Goal: Task Accomplishment & Management: Use online tool/utility

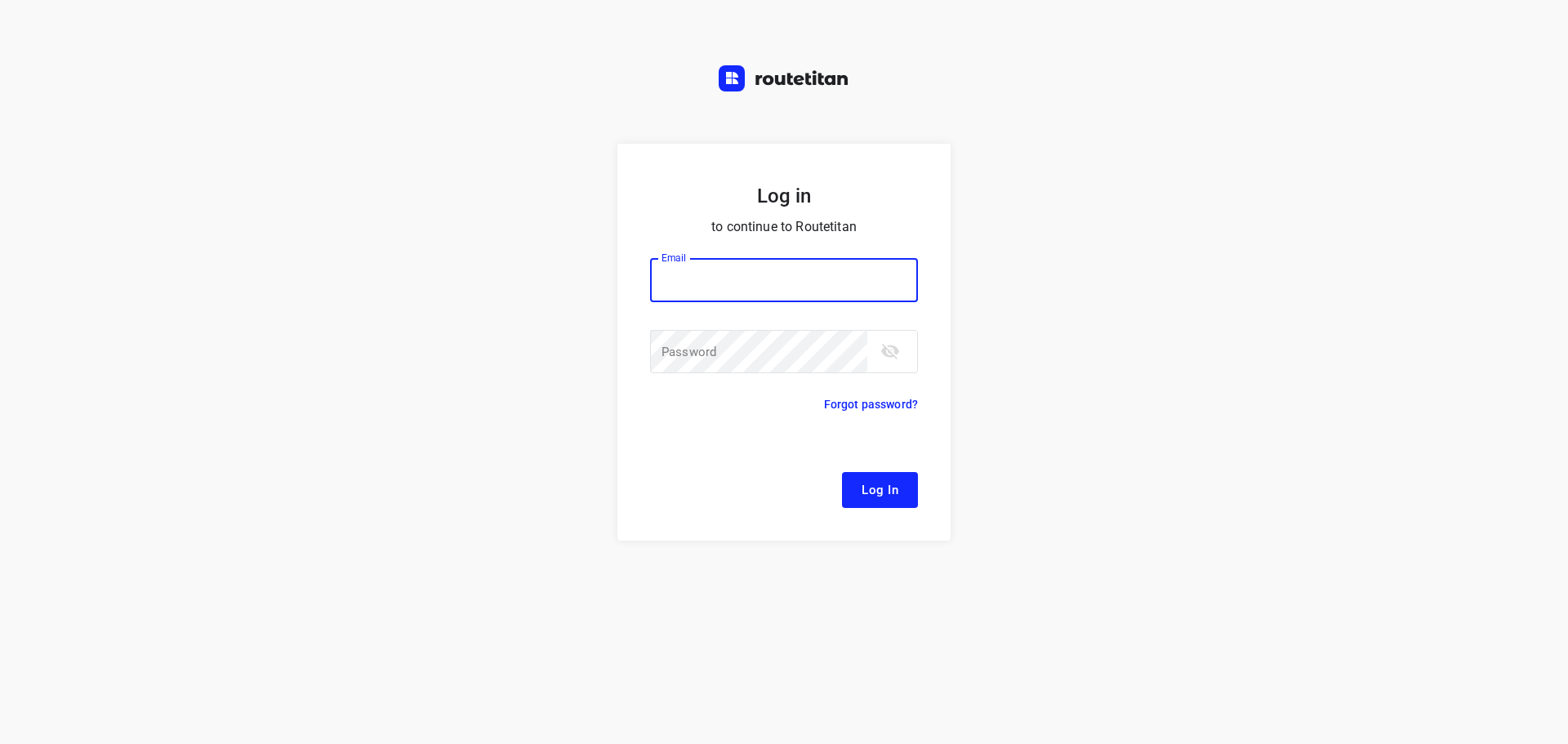
click at [0, 0] on div at bounding box center [0, 0] width 0 height 0
type input "[EMAIL_ADDRESS][DOMAIN_NAME]"
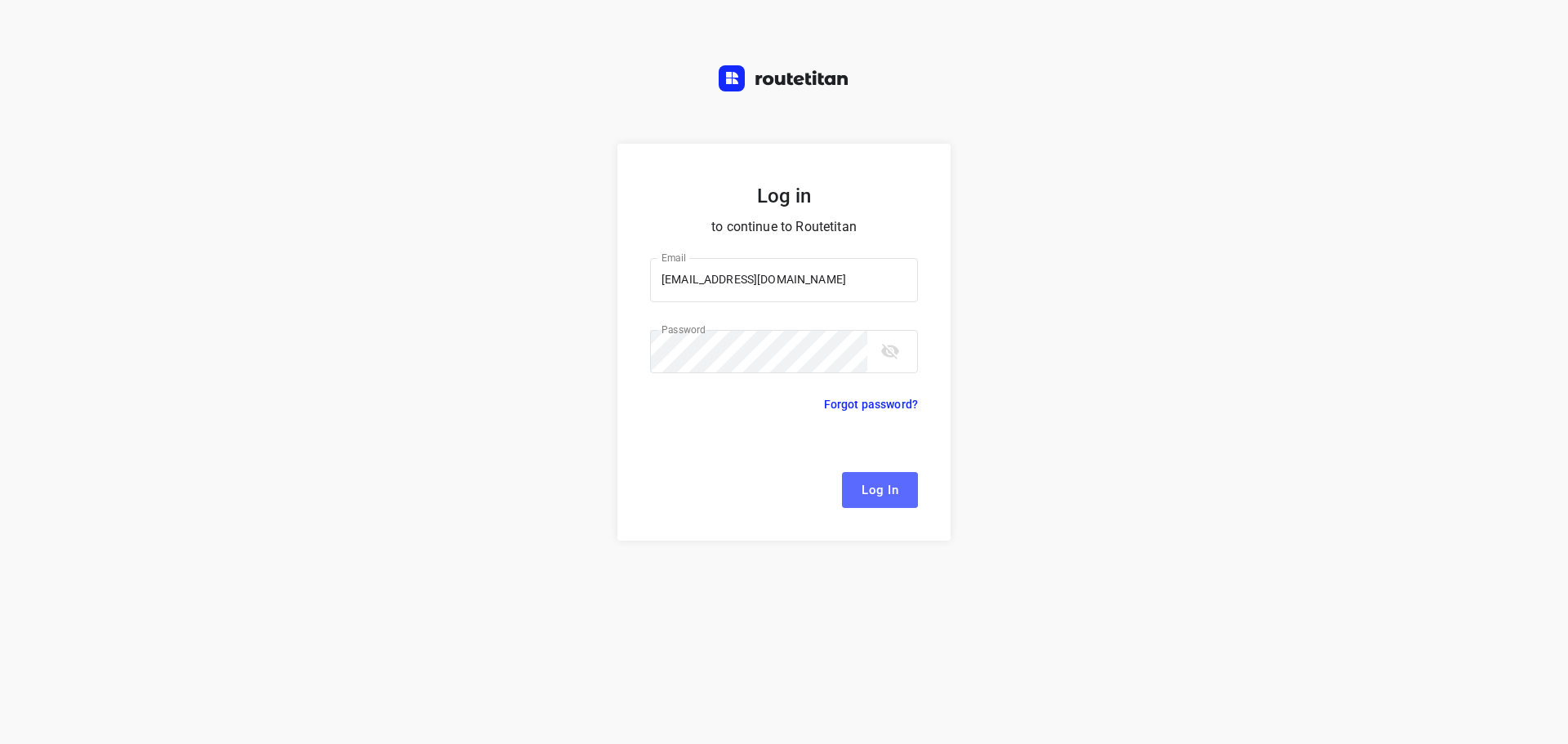
click at [891, 494] on span "Log In" at bounding box center [880, 490] width 37 height 22
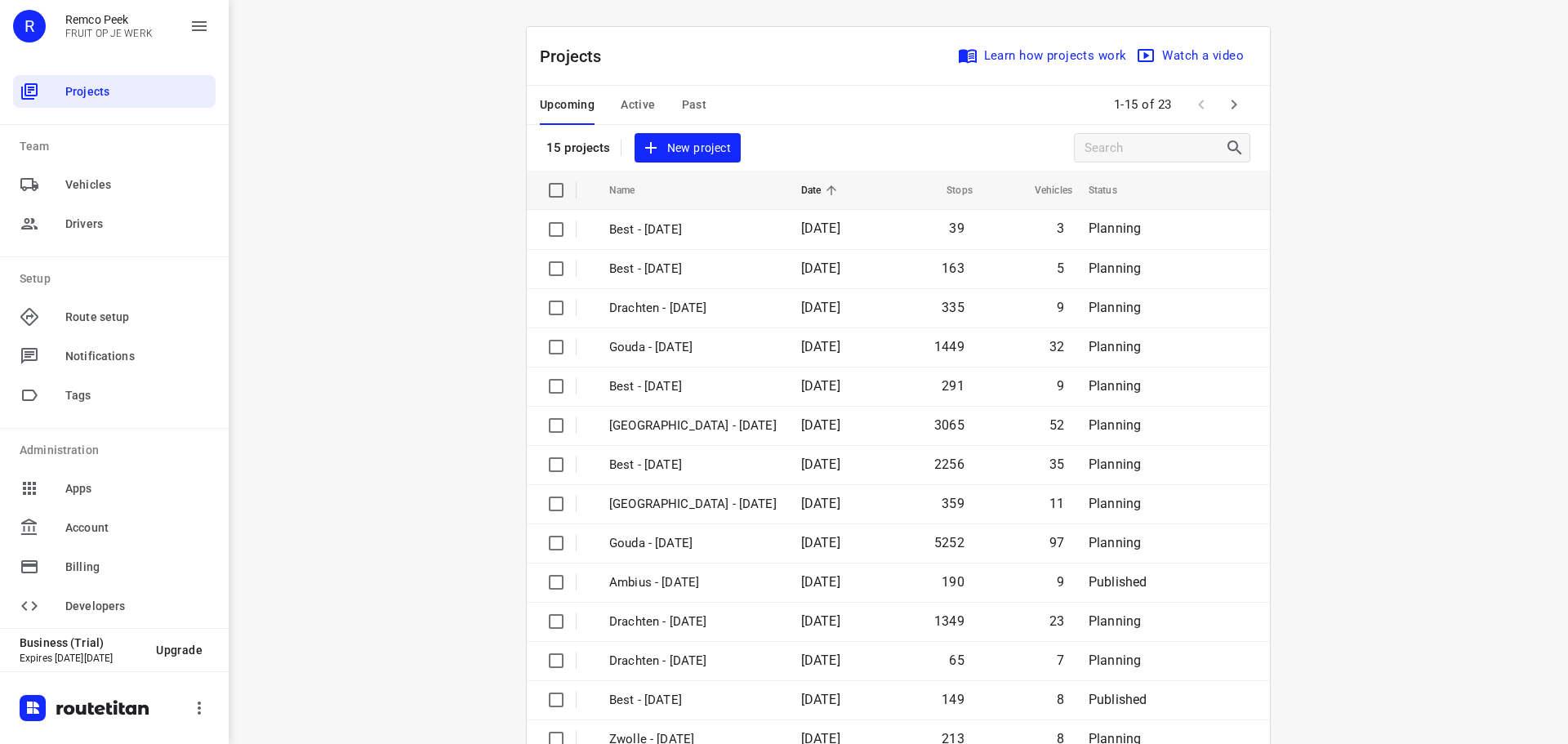
click at [0, 743] on div at bounding box center [0, 744] width 0 height 0
click at [688, 101] on span "Past" at bounding box center [694, 105] width 25 height 21
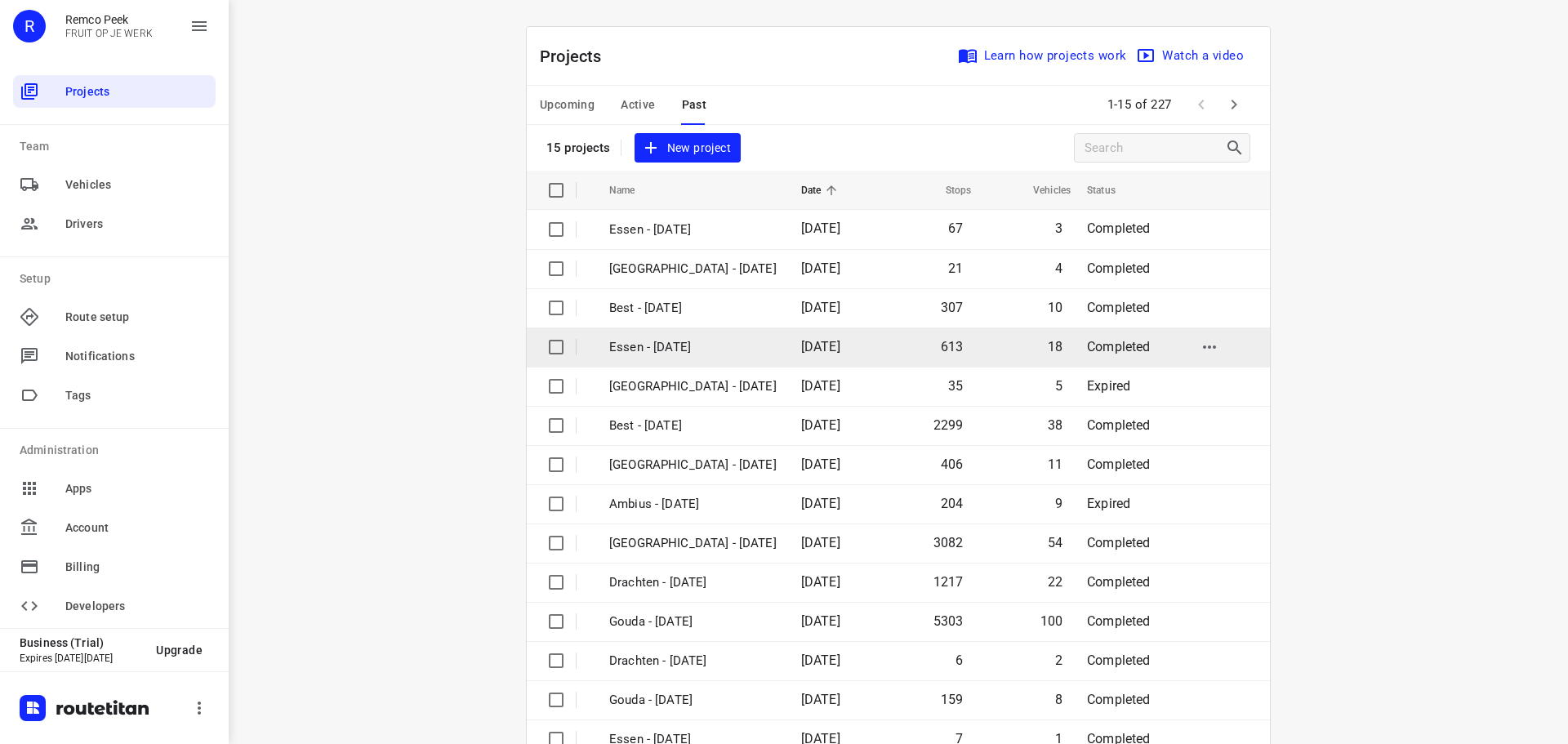
click at [653, 345] on p "Essen - [DATE]" at bounding box center [692, 348] width 168 height 19
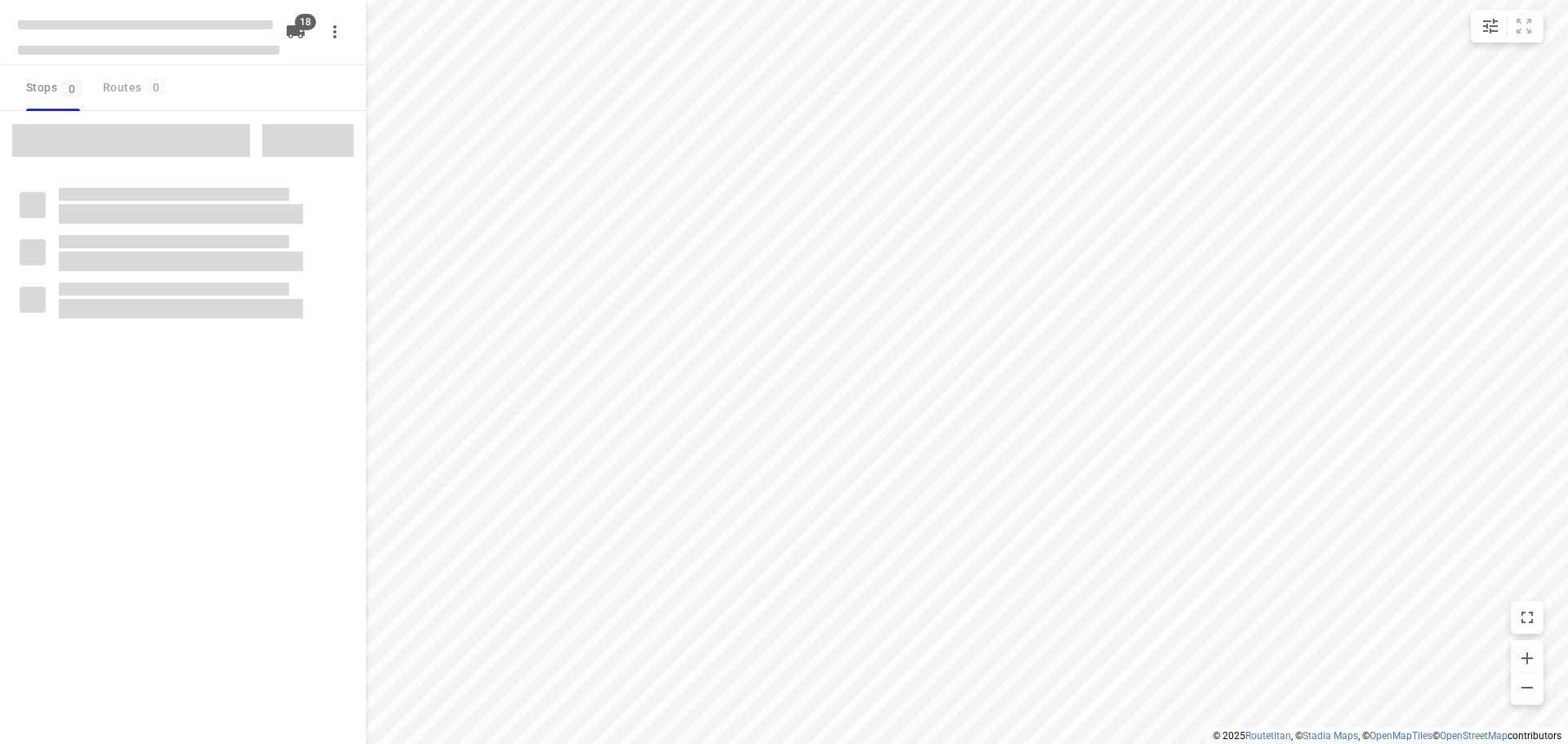
checkbox input "true"
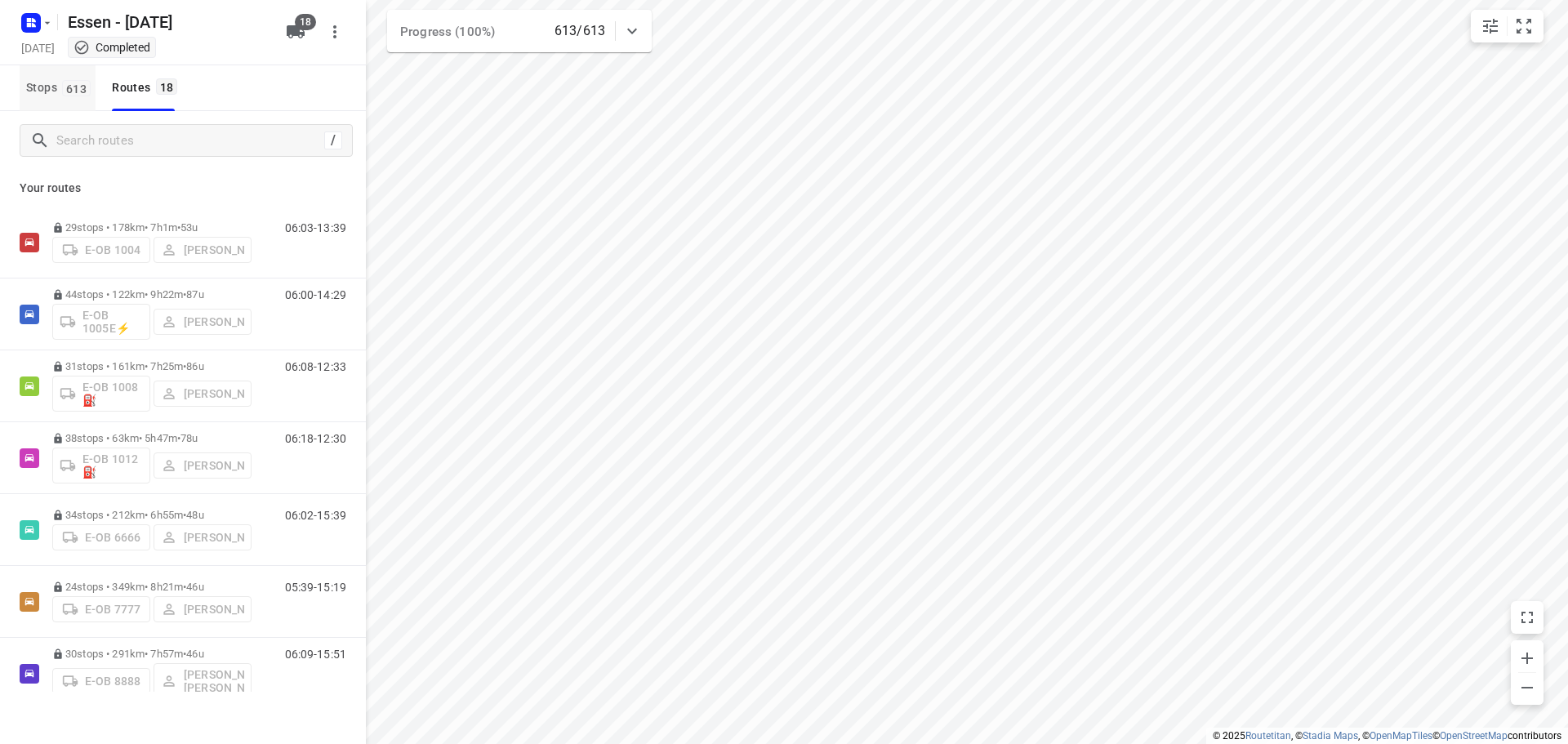
click at [41, 83] on span "Stops 613" at bounding box center [61, 88] width 69 height 21
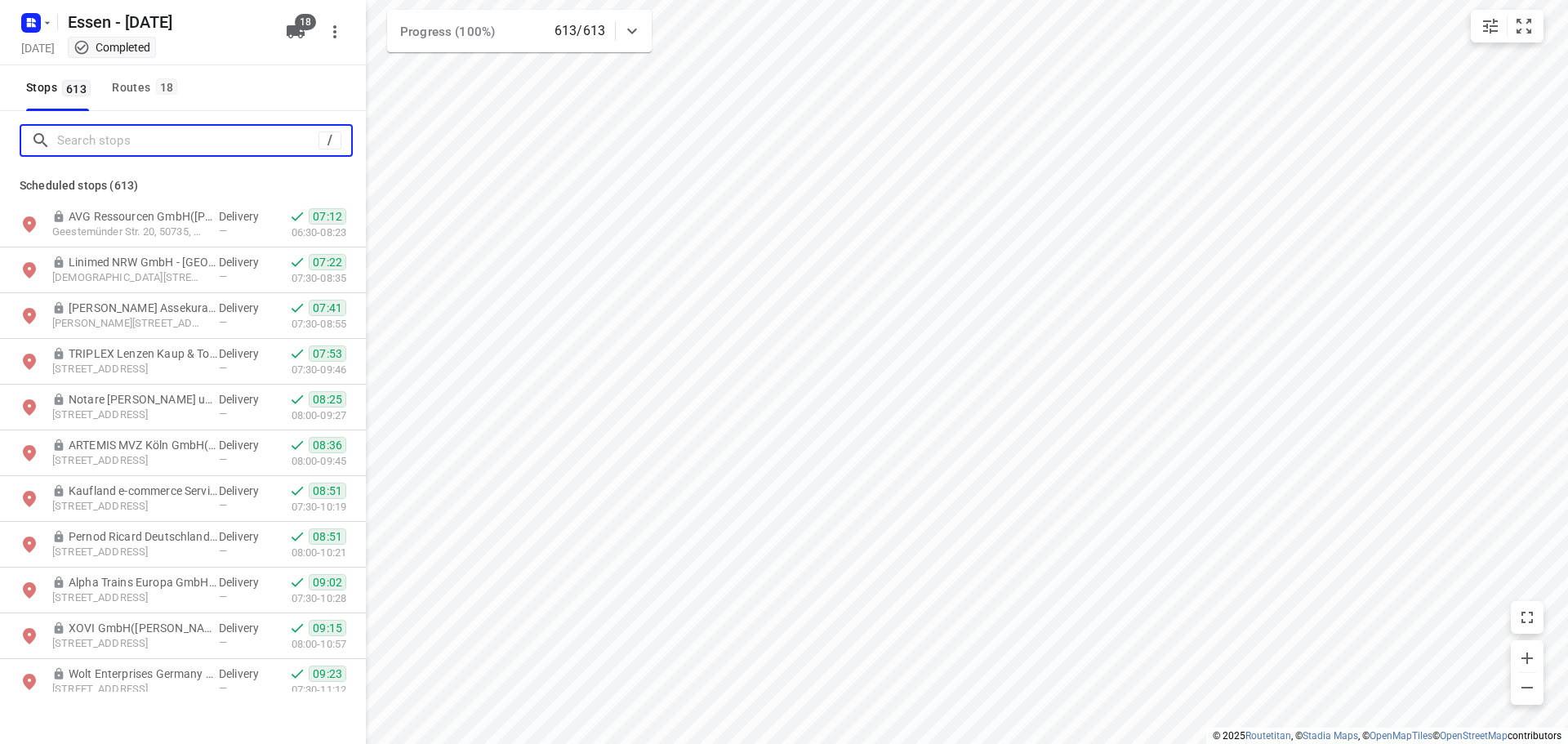
click at [116, 143] on input "Search stops" at bounding box center [187, 141] width 261 height 25
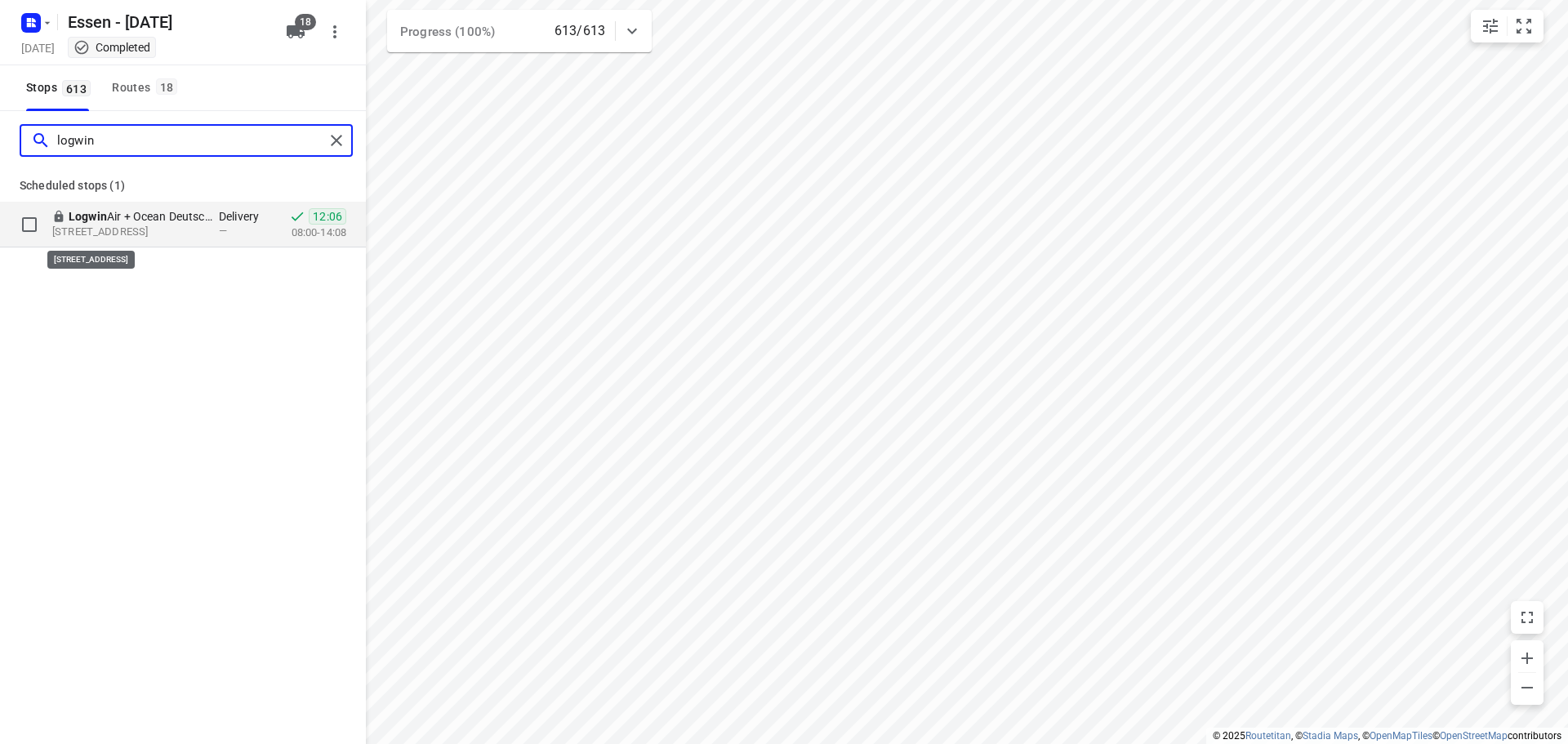
type input "logwin"
click at [167, 221] on div "Logwin Air + Ocean Deutschland GmbH([PERSON_NAME]) [STREET_ADDRESS]" at bounding box center [136, 224] width 167 height 33
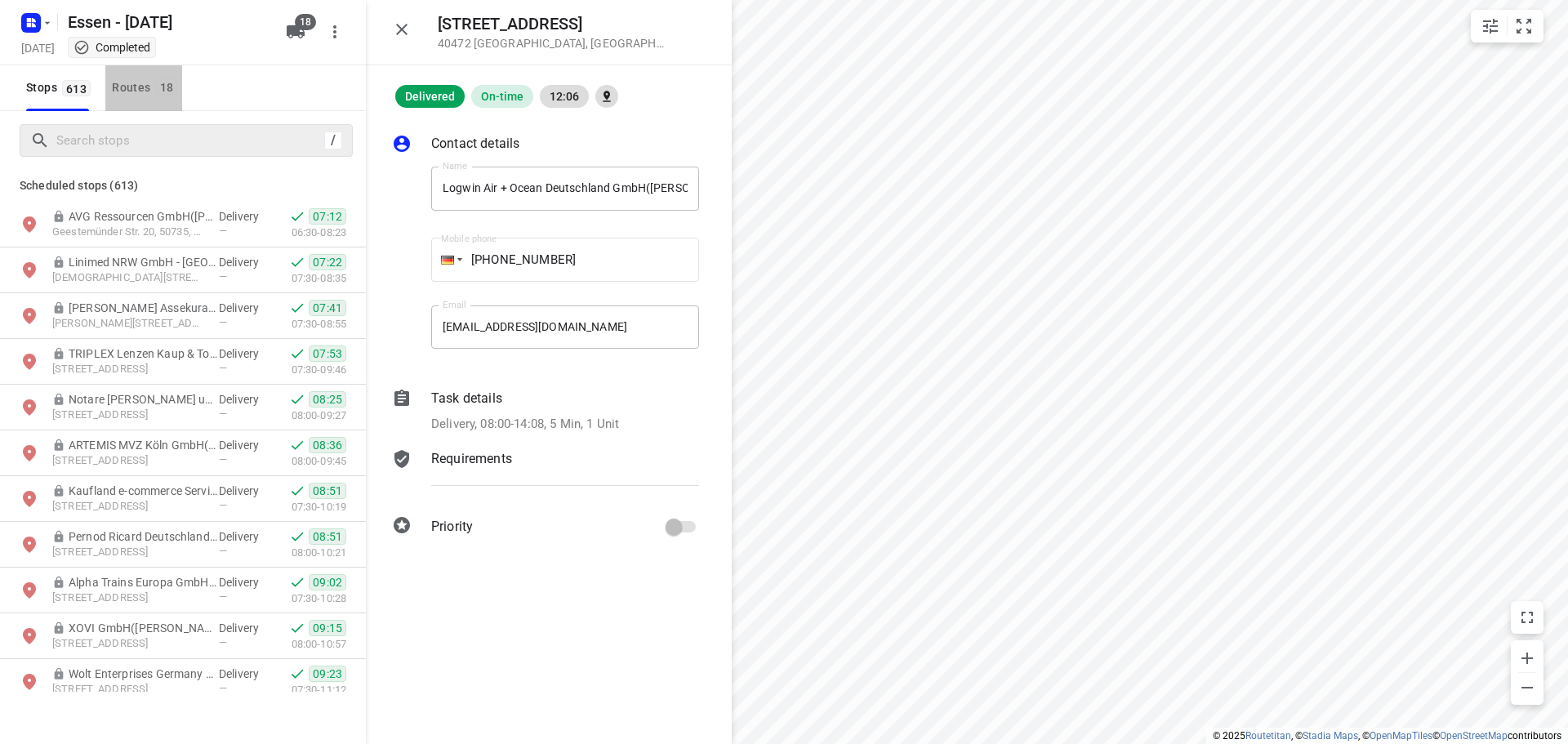
click at [127, 90] on div "Routes 18" at bounding box center [146, 88] width 70 height 21
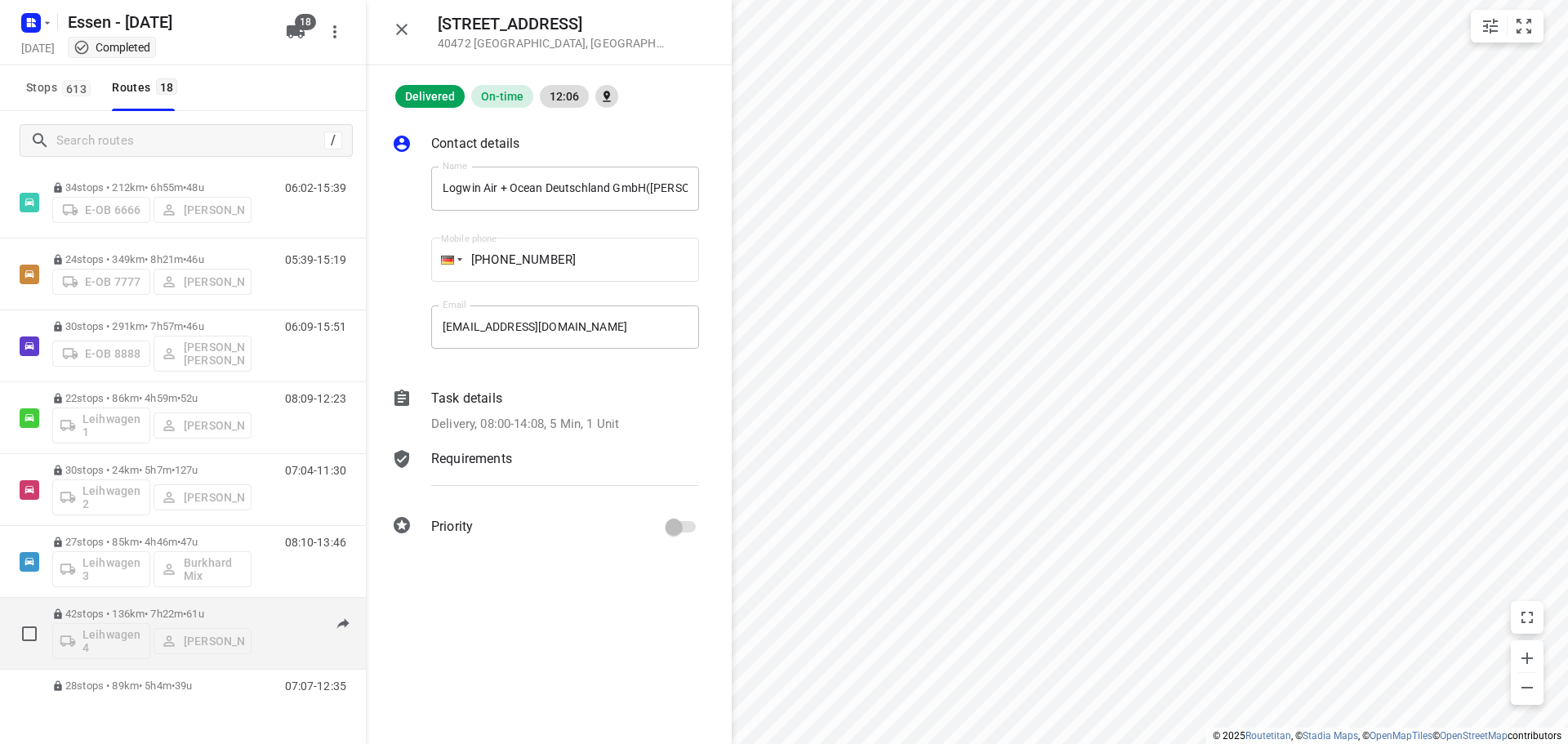
scroll to position [490, 0]
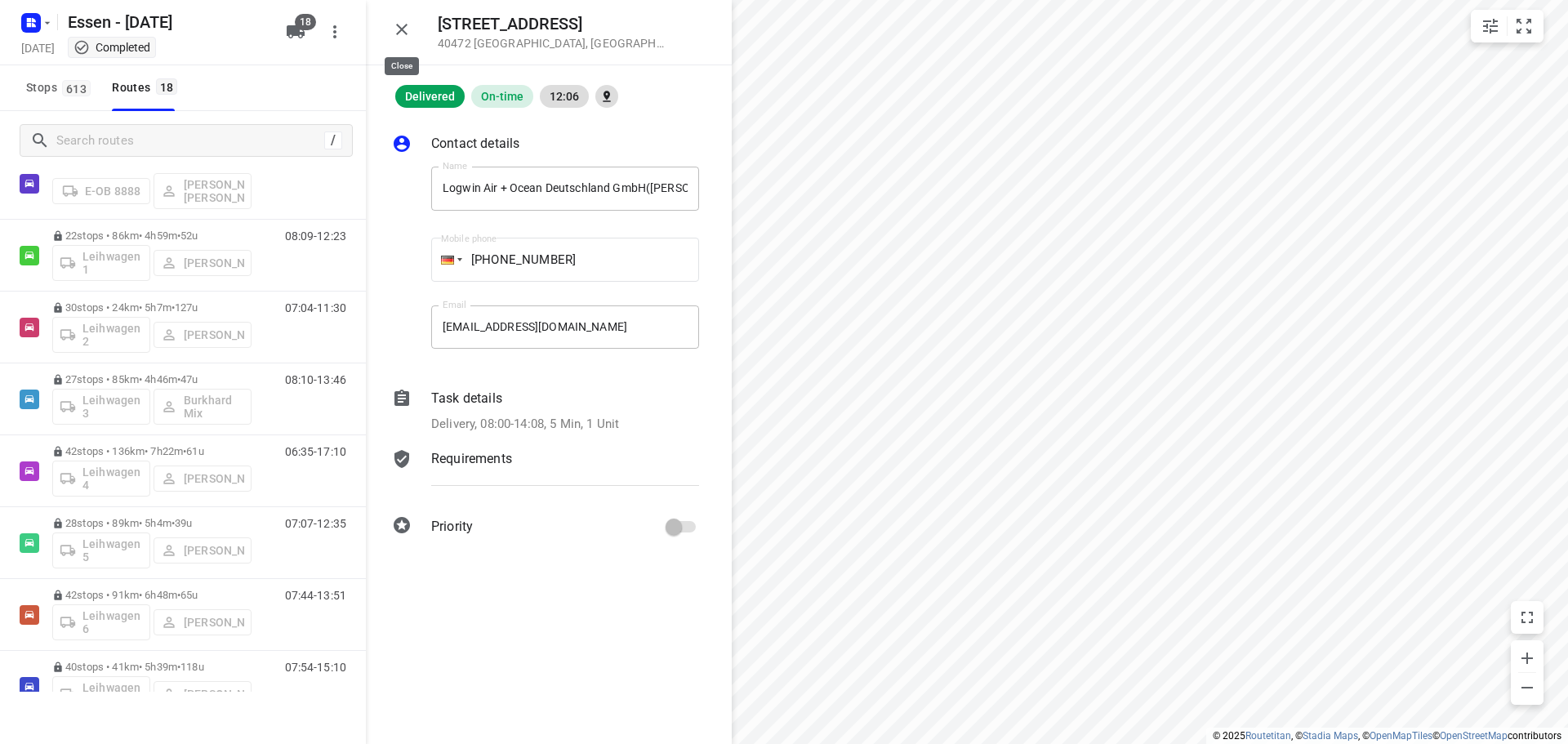
click at [405, 31] on icon "button" at bounding box center [401, 29] width 20 height 20
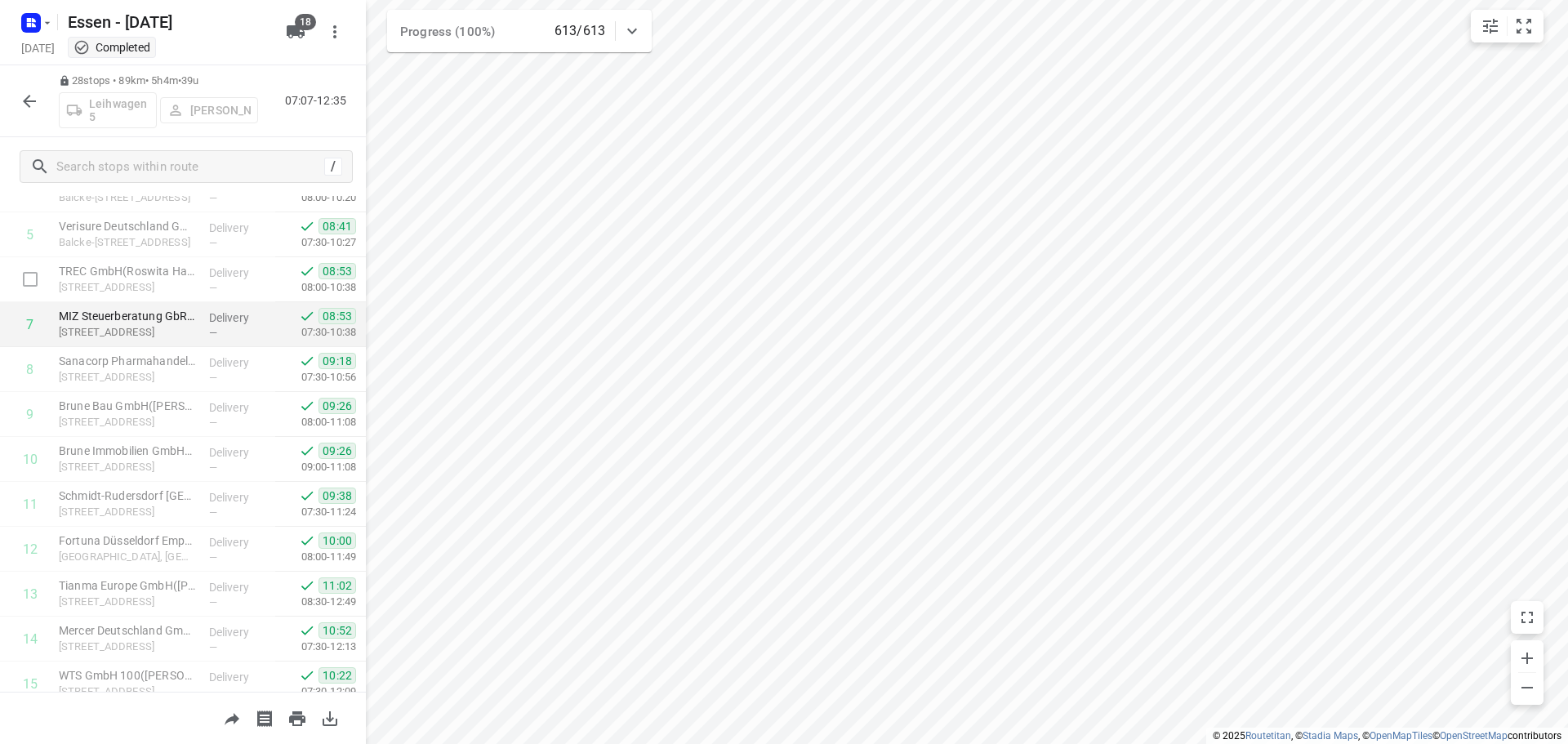
scroll to position [163, 0]
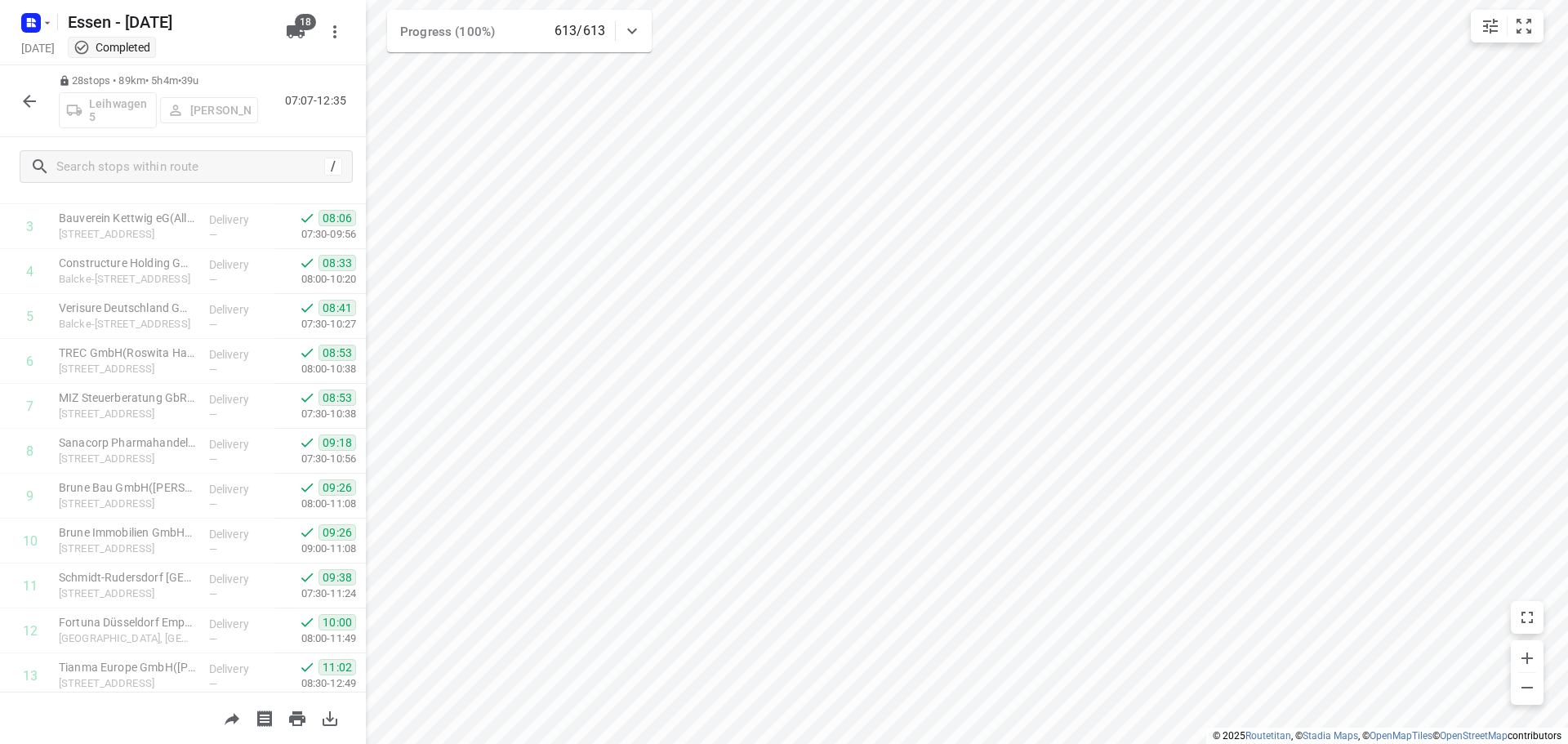
click at [29, 102] on icon "button" at bounding box center [29, 101] width 20 height 20
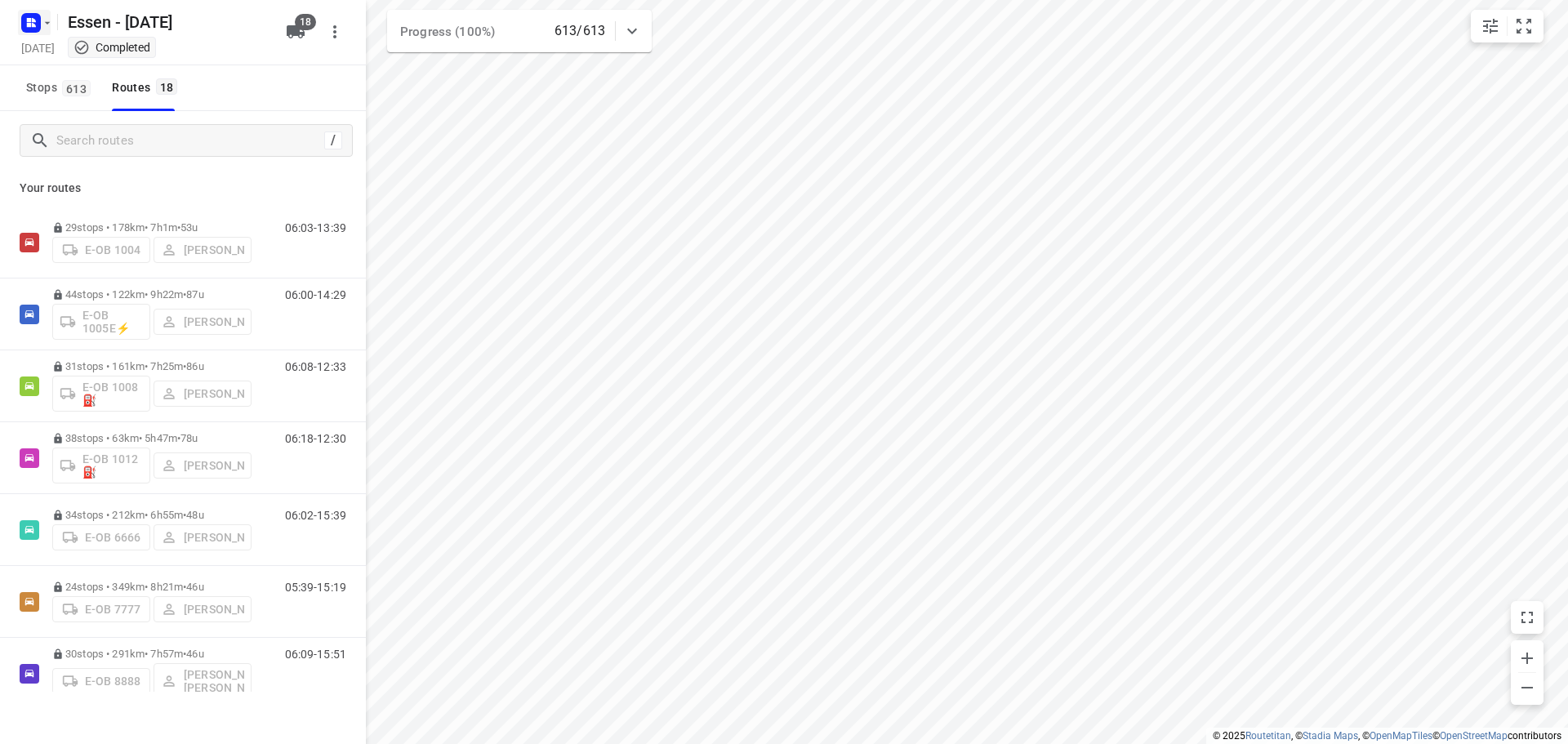
click at [45, 24] on icon "button" at bounding box center [48, 22] width 13 height 13
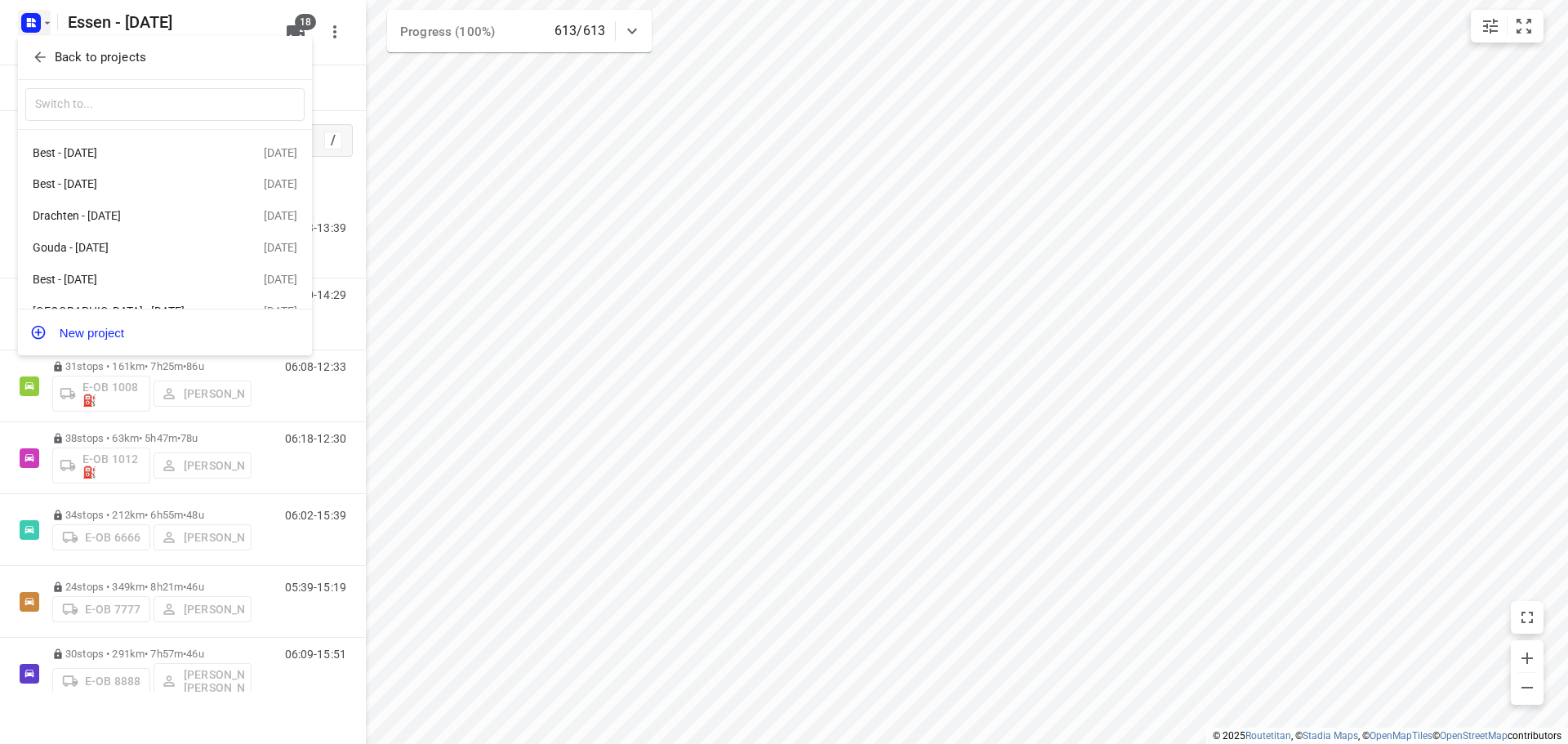
click at [33, 56] on icon "button" at bounding box center [39, 56] width 16 height 16
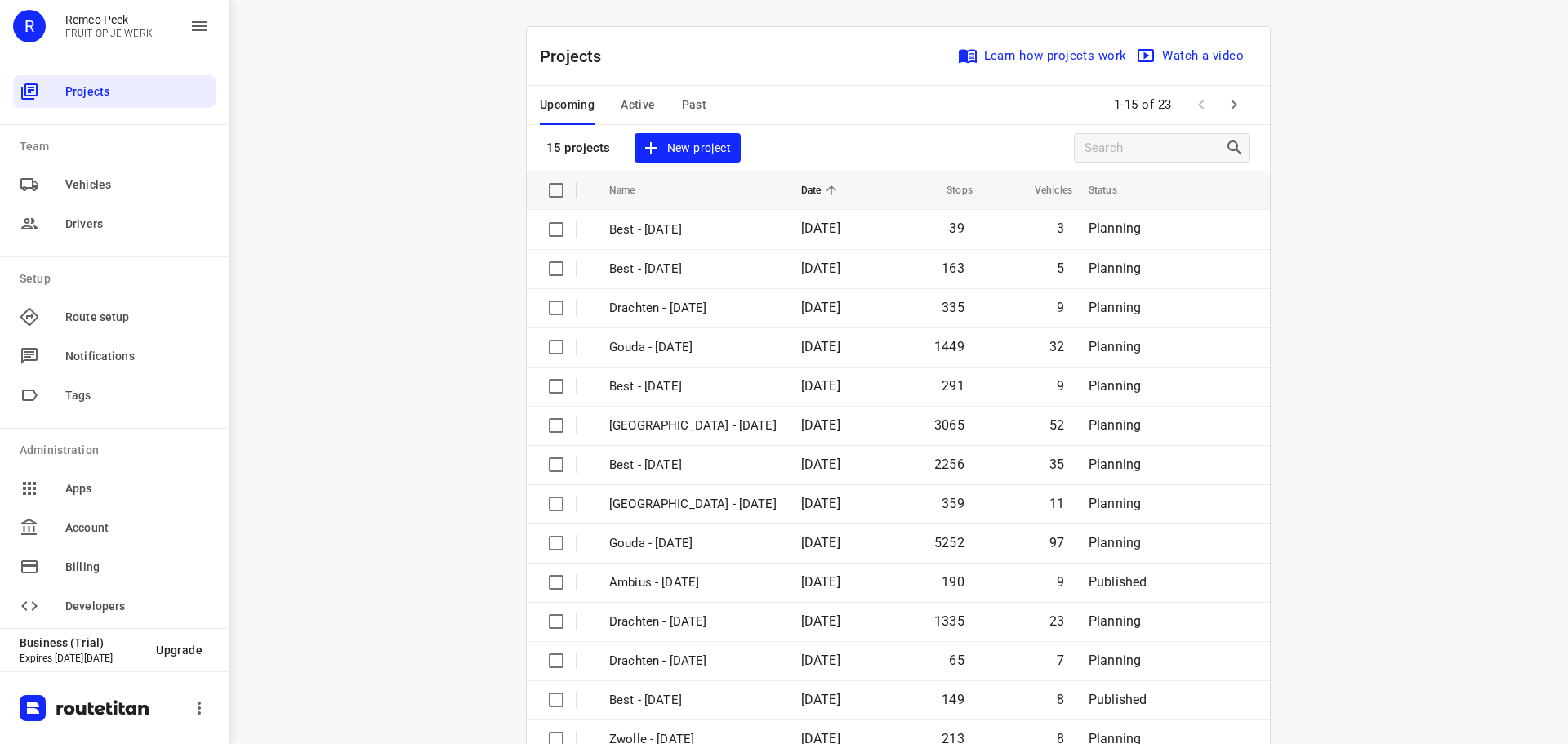
click at [682, 102] on span "Past" at bounding box center [694, 105] width 25 height 21
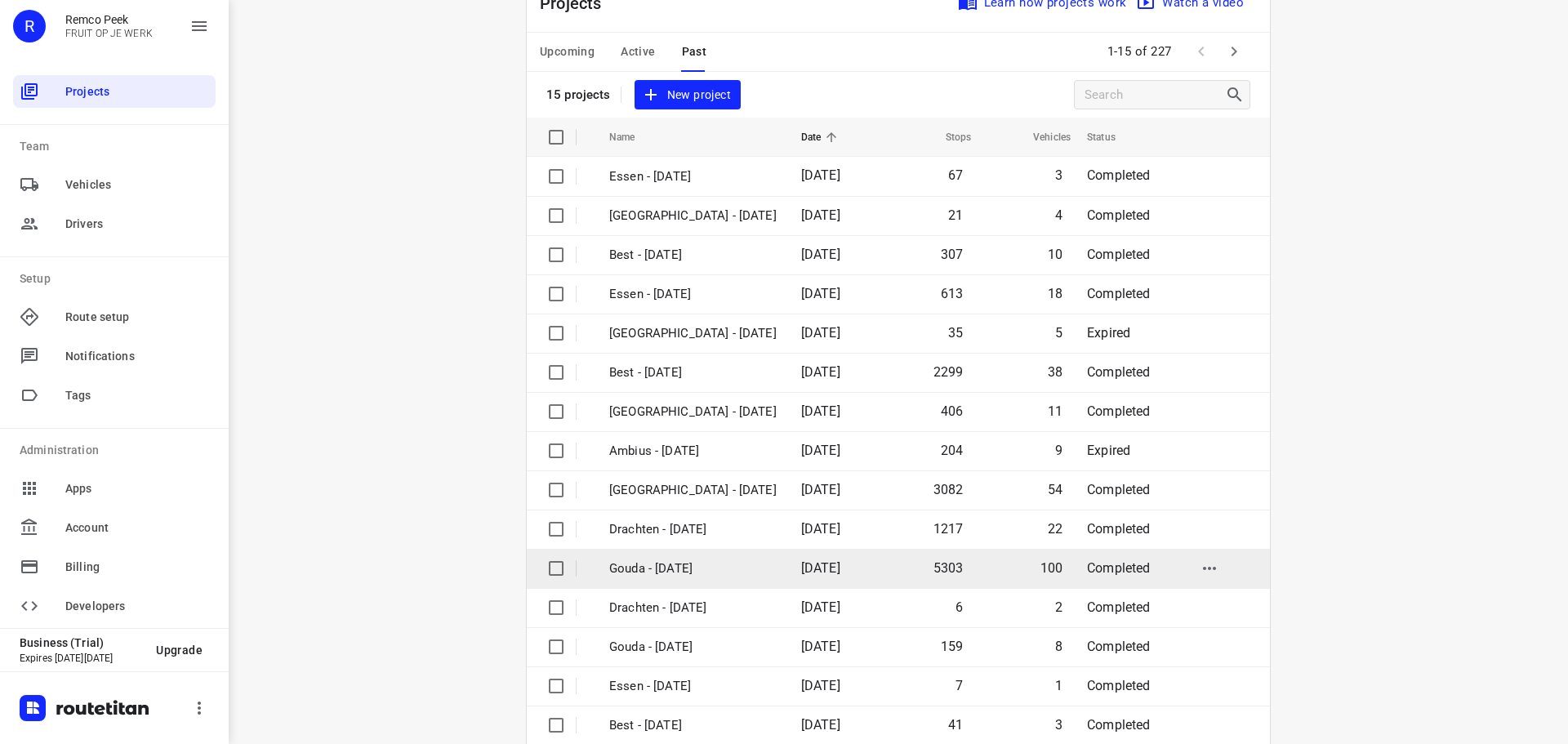
scroll to position [82, 0]
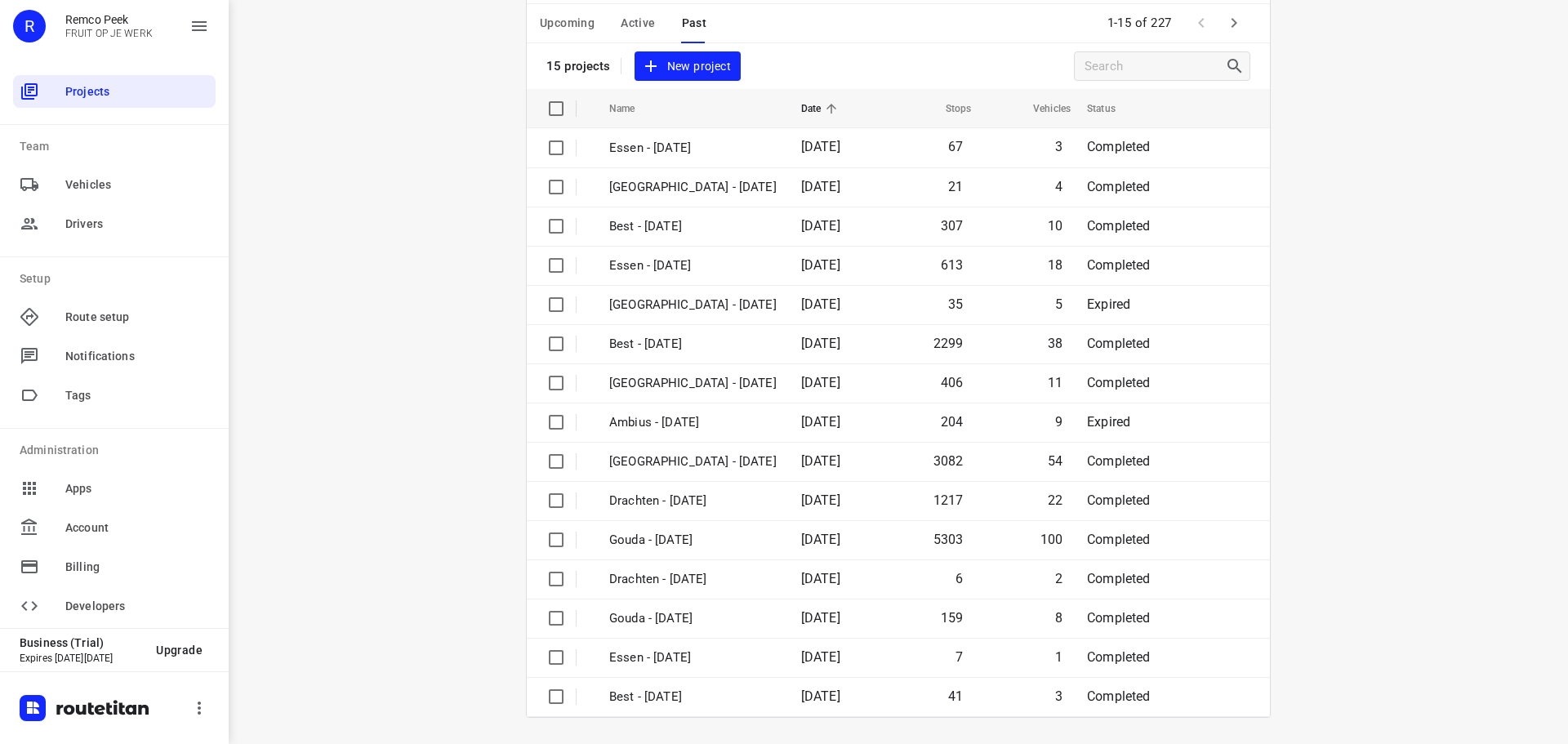
click at [643, 28] on span "Active" at bounding box center [638, 23] width 35 height 21
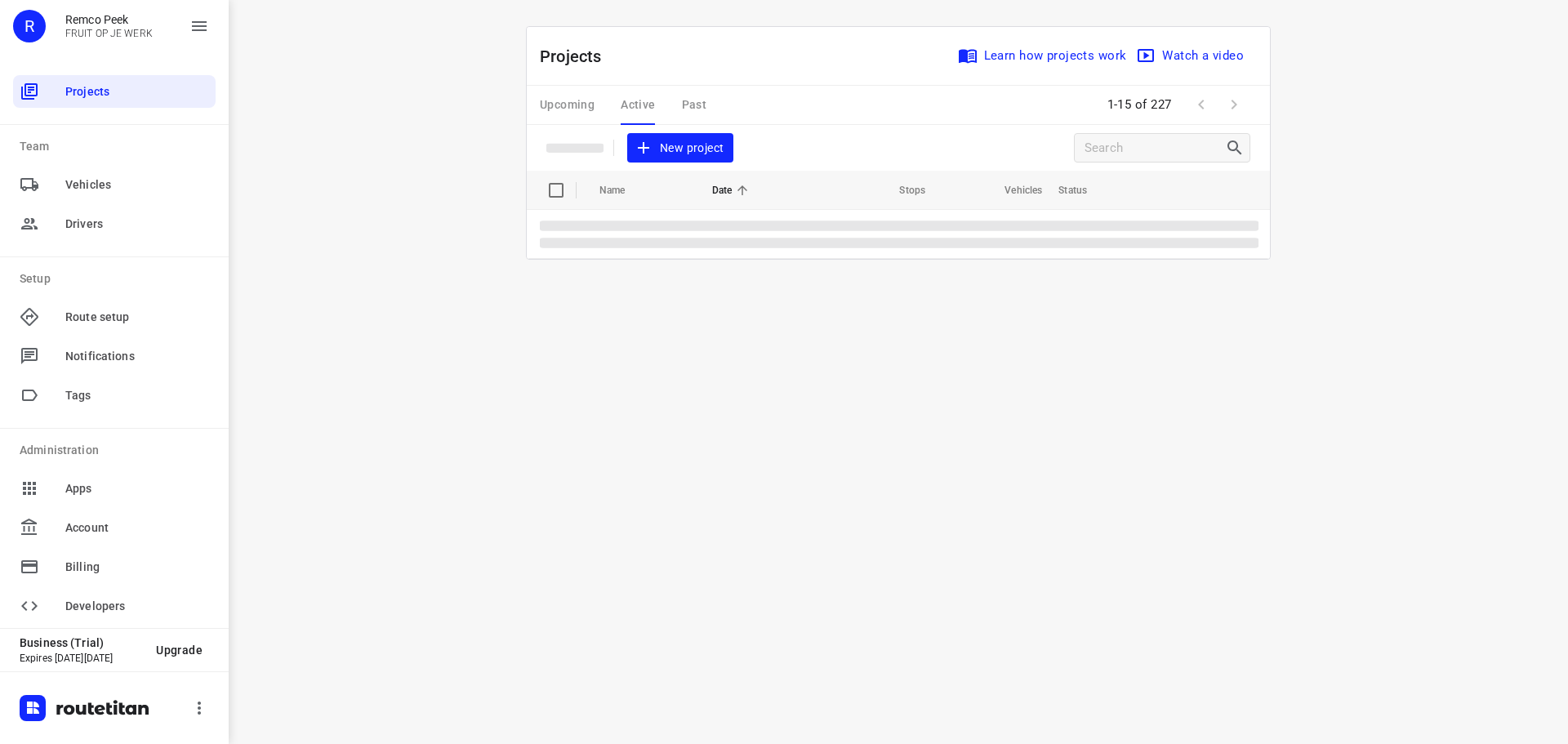
scroll to position [0, 0]
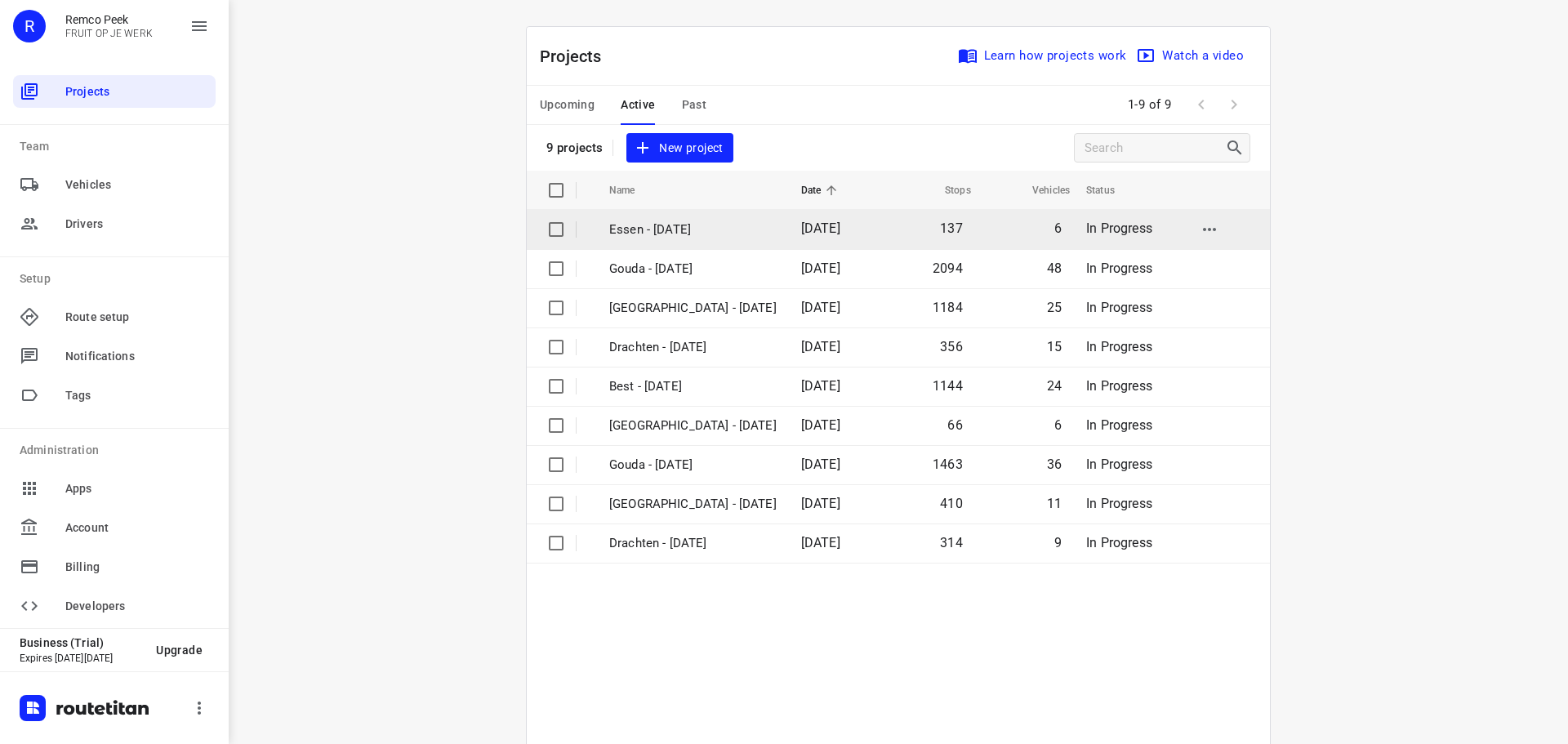
click at [668, 231] on p "Essen - [DATE]" at bounding box center [692, 230] width 168 height 19
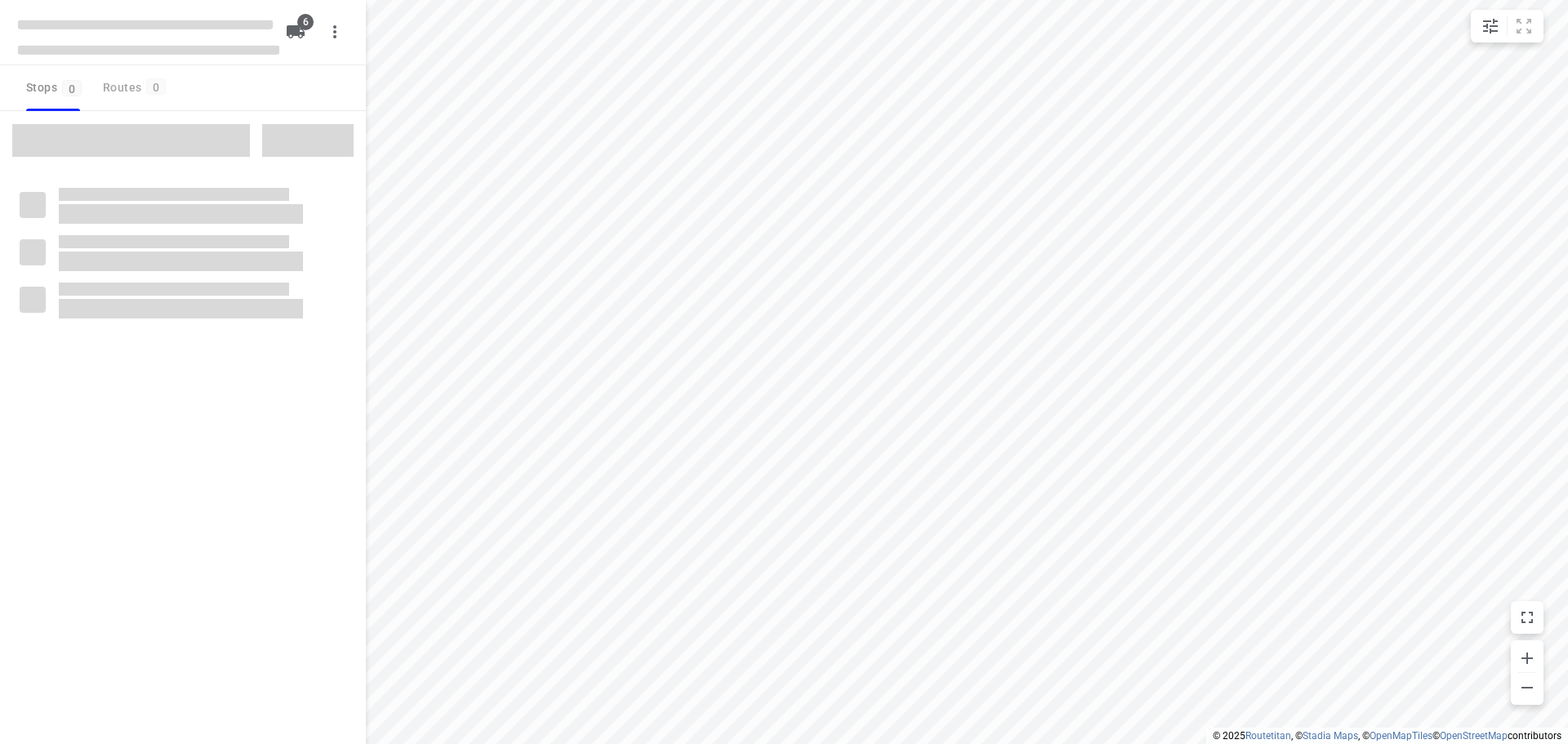
checkbox input "true"
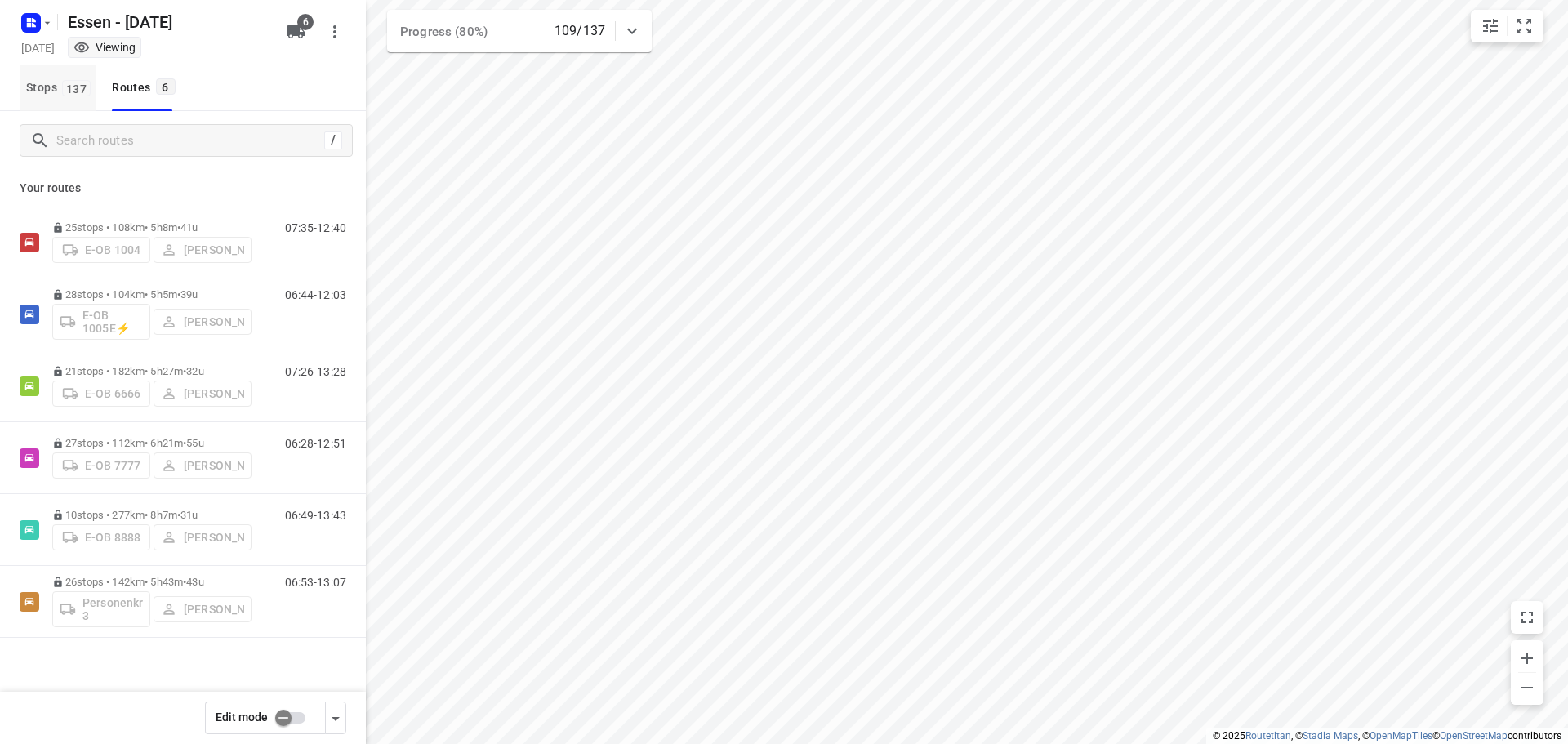
click at [37, 89] on span "Stops 137" at bounding box center [61, 88] width 69 height 21
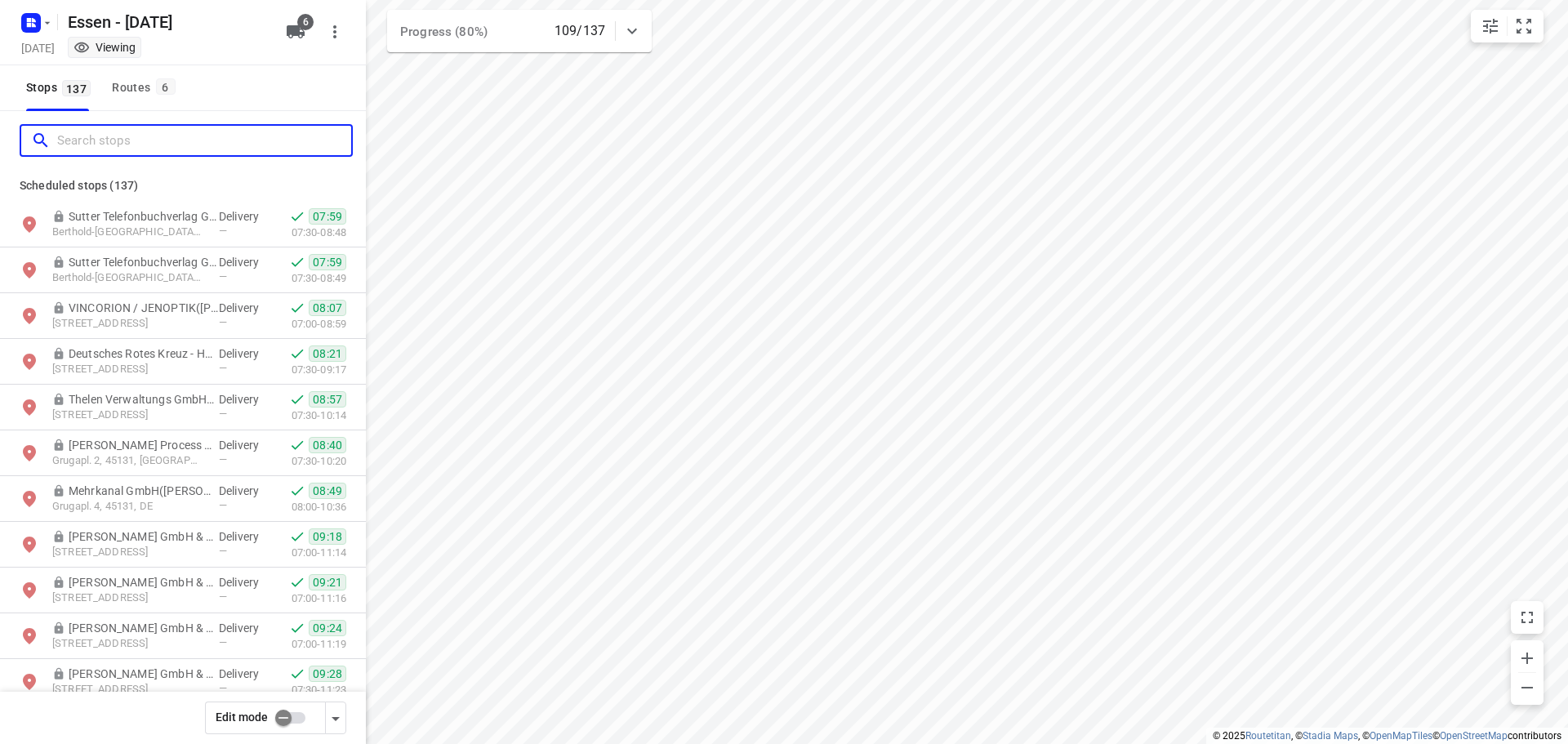
click at [122, 147] on input "Search stops" at bounding box center [204, 141] width 294 height 25
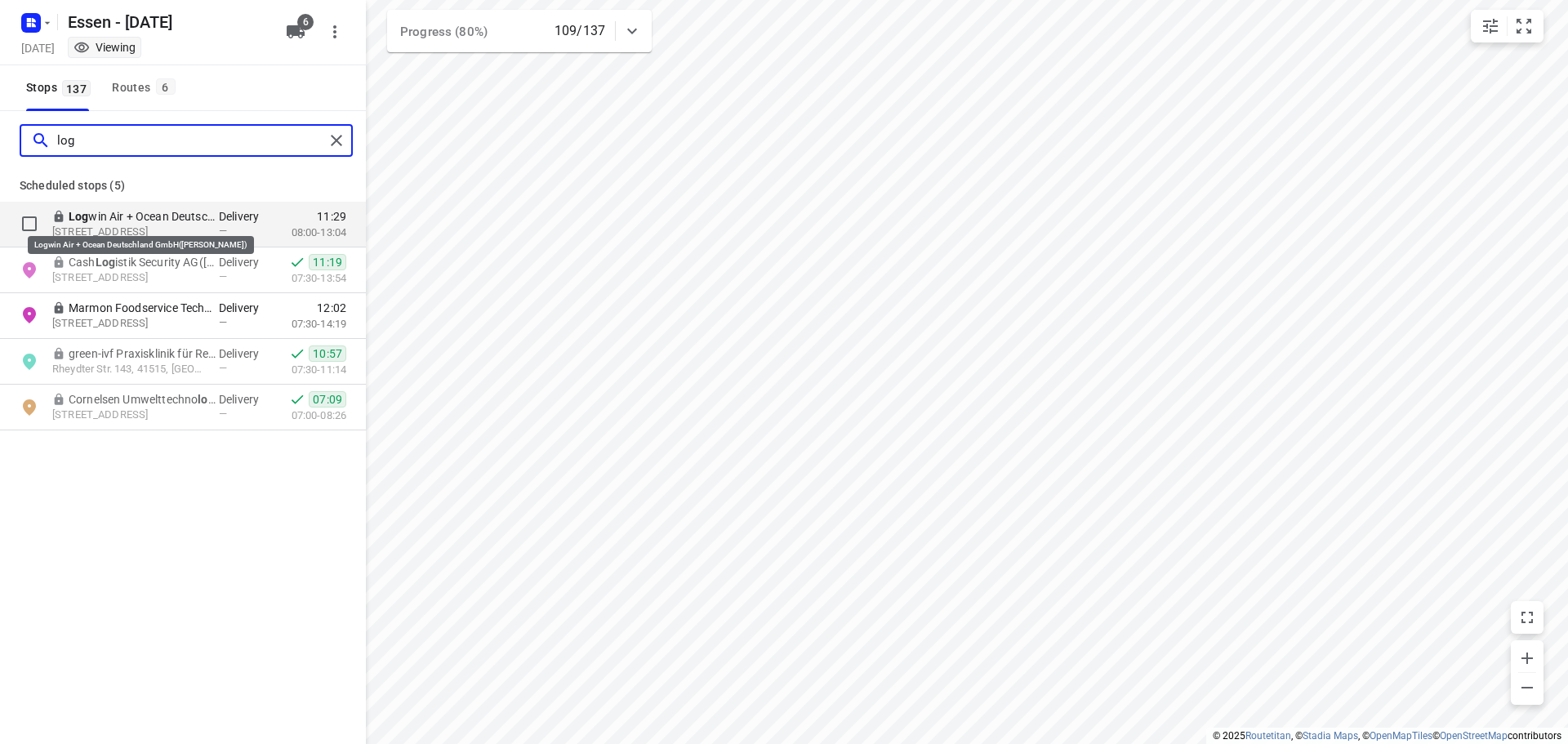
type input "log"
click at [181, 216] on p "Log win Air + Ocean Deutschland GmbH([PERSON_NAME])" at bounding box center [143, 216] width 150 height 16
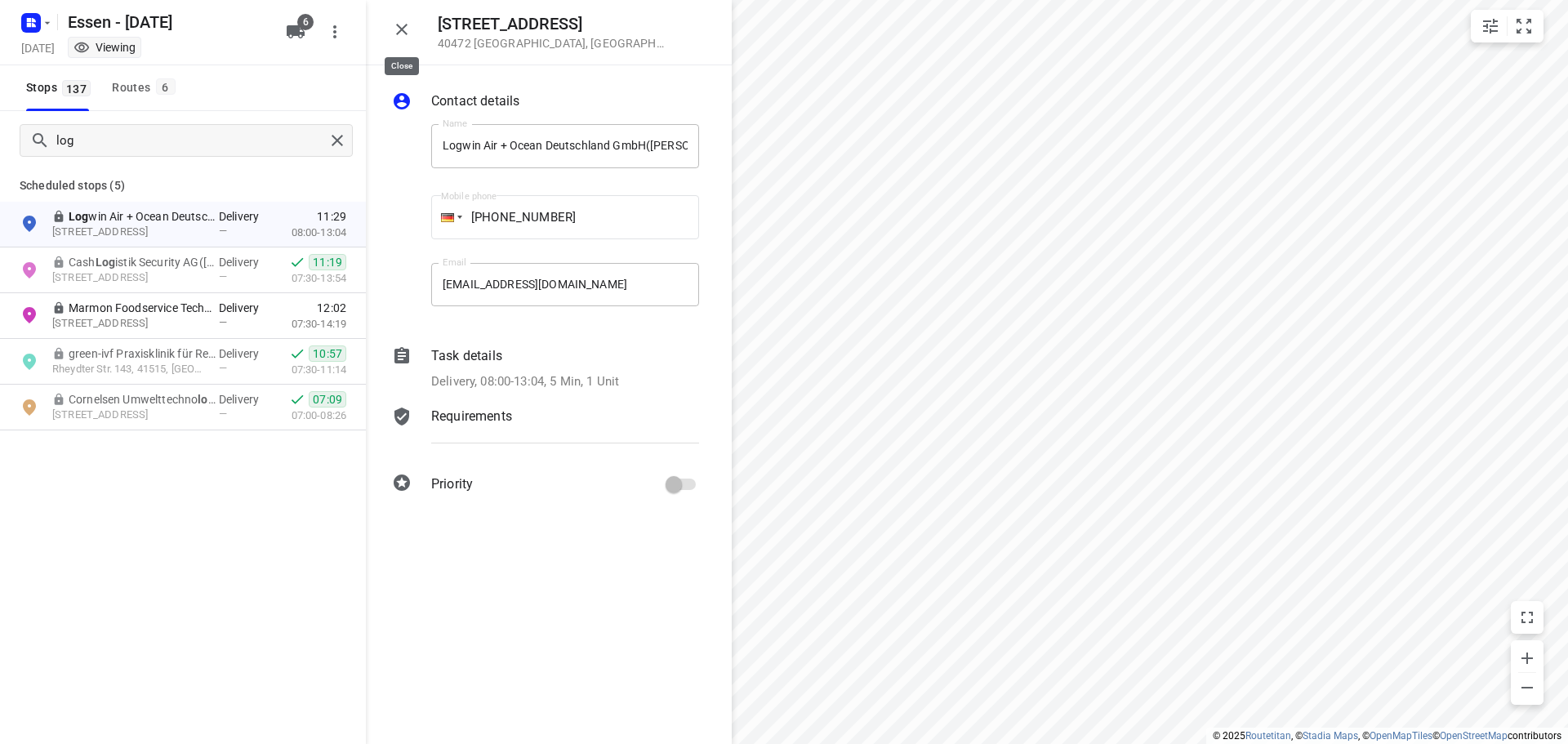
click at [404, 29] on icon "button" at bounding box center [401, 29] width 20 height 20
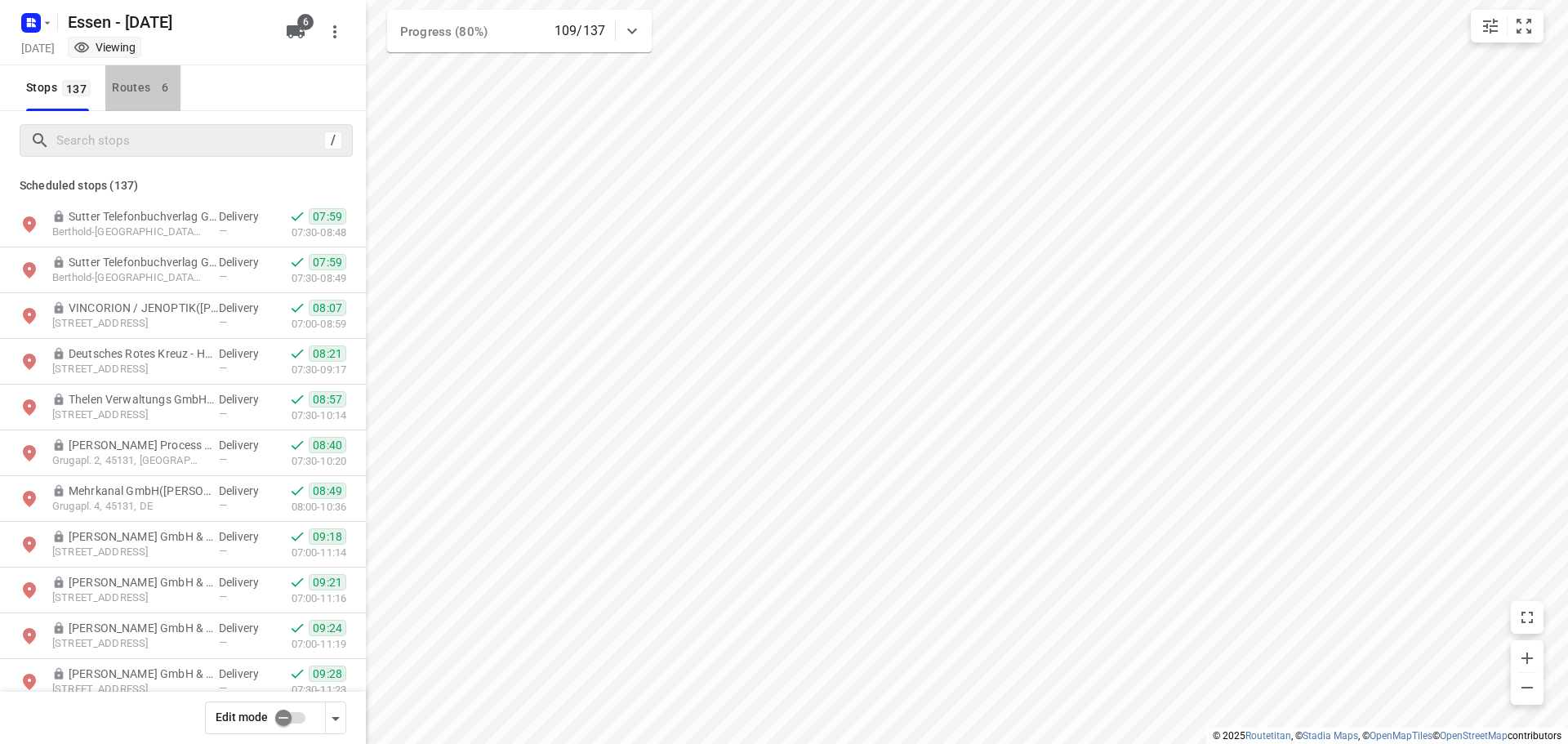
click at [119, 84] on div "Routes 6" at bounding box center [145, 88] width 67 height 21
